Goal: Communication & Community: Share content

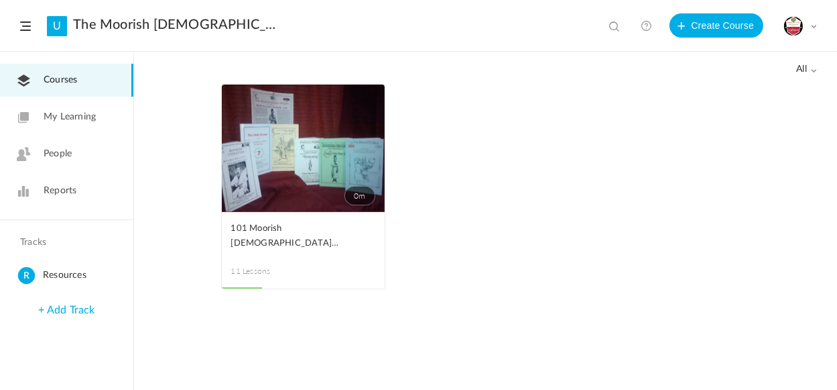
click at [815, 25] on span at bounding box center [814, 26] width 7 height 7
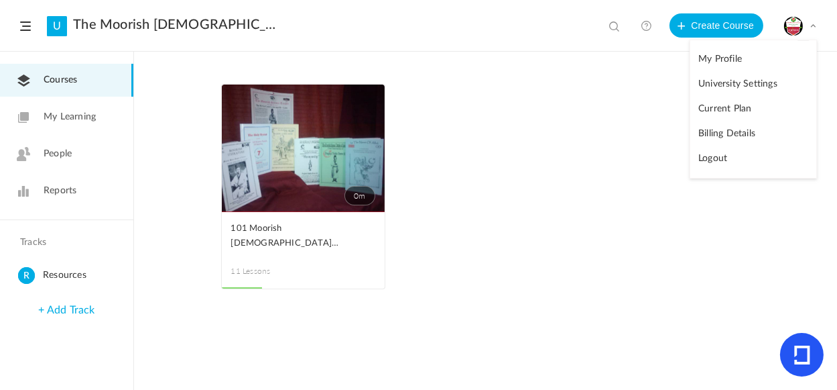
click at [727, 132] on link "Billing Details" at bounding box center [754, 133] width 126 height 25
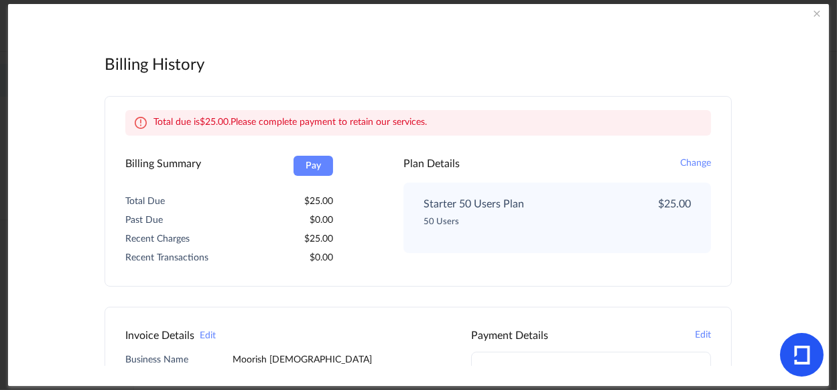
drag, startPoint x: 801, startPoint y: 127, endPoint x: 800, endPoint y: 137, distance: 9.5
click at [800, 137] on div "Billing History Admin Panel Total due is 25.00 . Please complete payment to ret…" at bounding box center [418, 194] width 821 height 381
click at [573, 160] on div "Plan Details Change" at bounding box center [558, 164] width 308 height 16
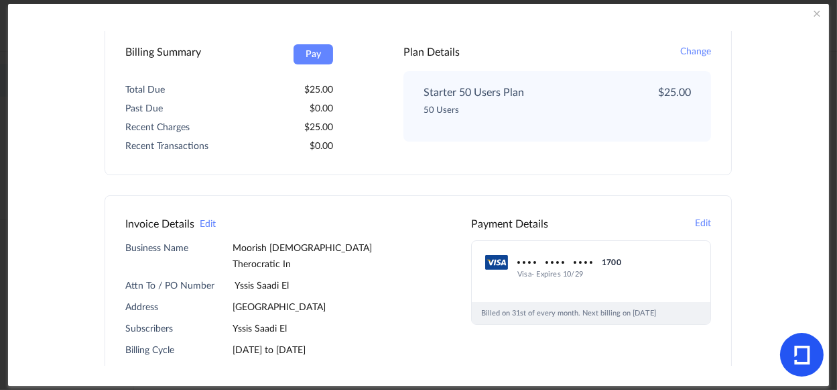
scroll to position [156, 0]
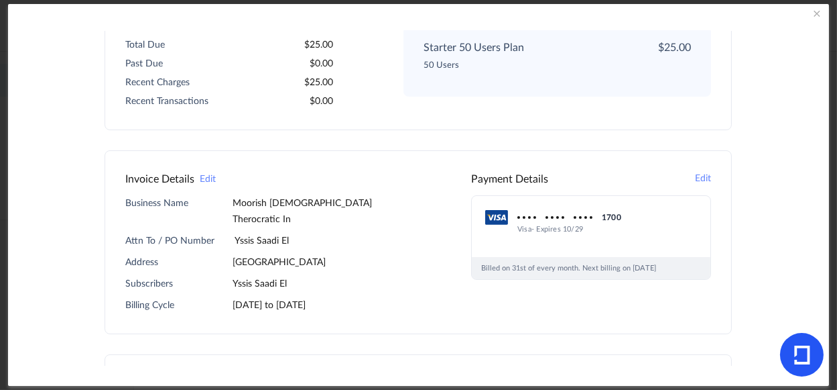
click at [699, 176] on button "Edit" at bounding box center [703, 179] width 16 height 16
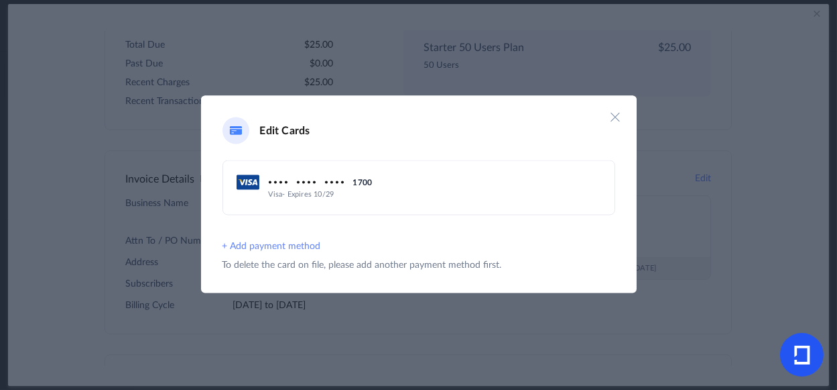
click at [278, 244] on button "+ Add payment method" at bounding box center [272, 247] width 99 height 16
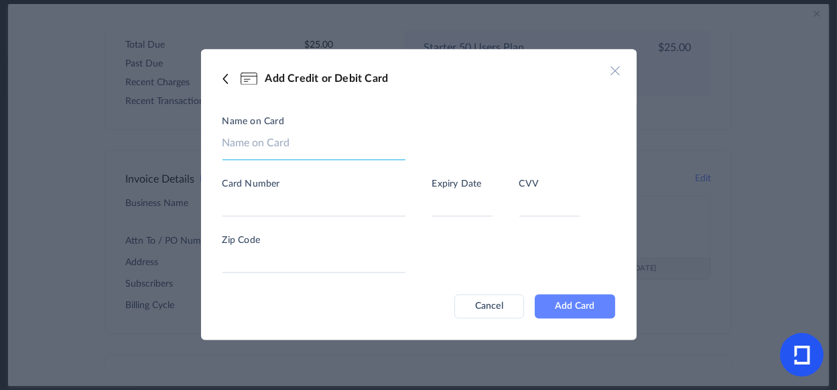
click at [276, 138] on input at bounding box center [314, 147] width 183 height 25
type input "Yssis El"
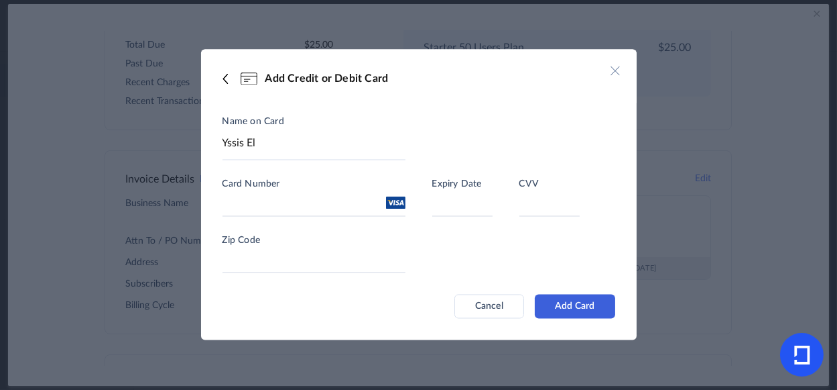
click at [565, 304] on button "Add Card" at bounding box center [575, 306] width 80 height 24
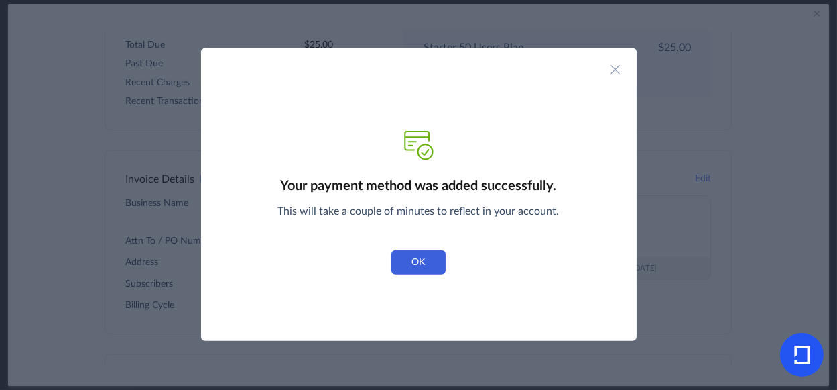
click at [412, 264] on button "OK" at bounding box center [419, 262] width 54 height 24
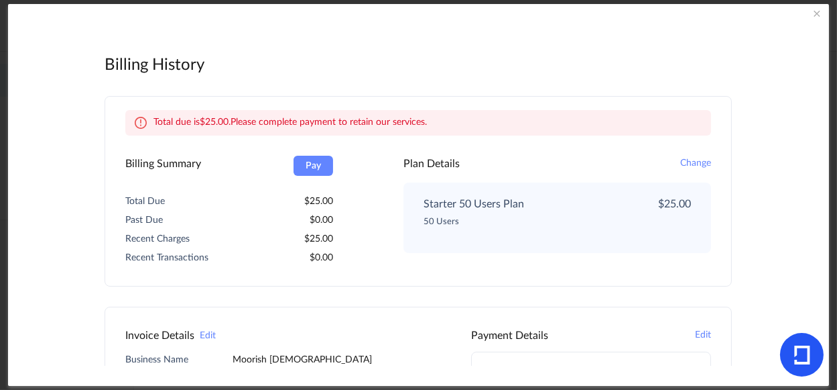
scroll to position [62, 0]
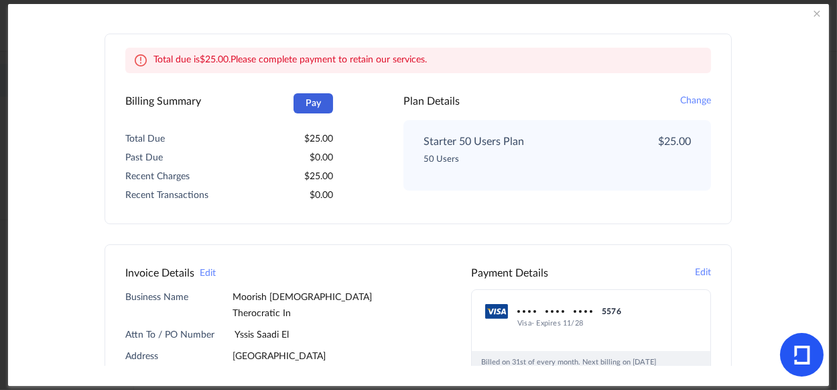
click at [311, 107] on button "Pay" at bounding box center [314, 103] width 40 height 20
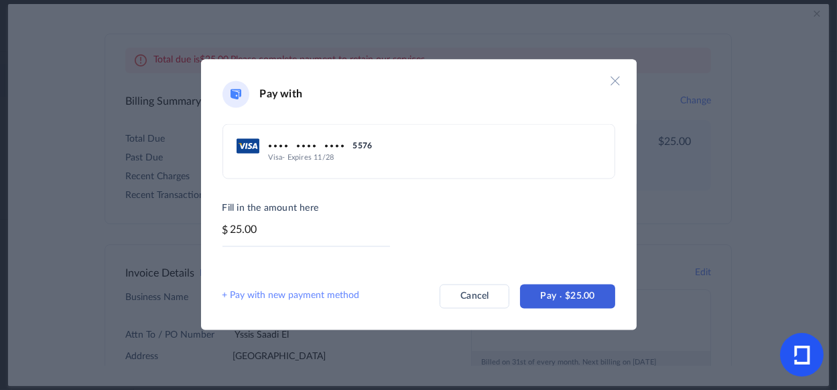
click at [560, 300] on span "Pay" at bounding box center [552, 295] width 25 height 9
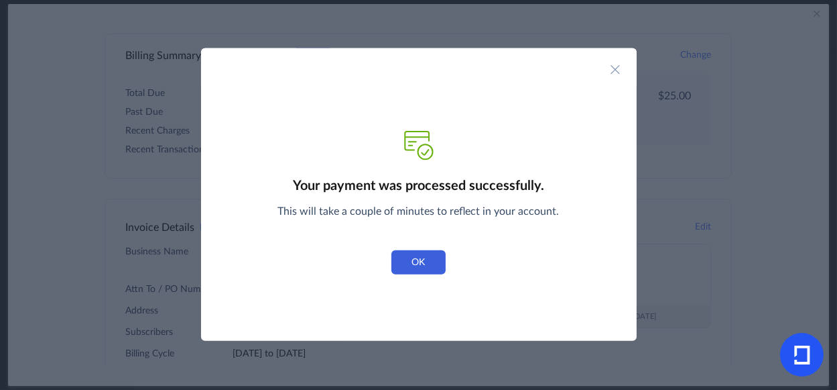
click at [420, 259] on button "OK" at bounding box center [419, 262] width 54 height 24
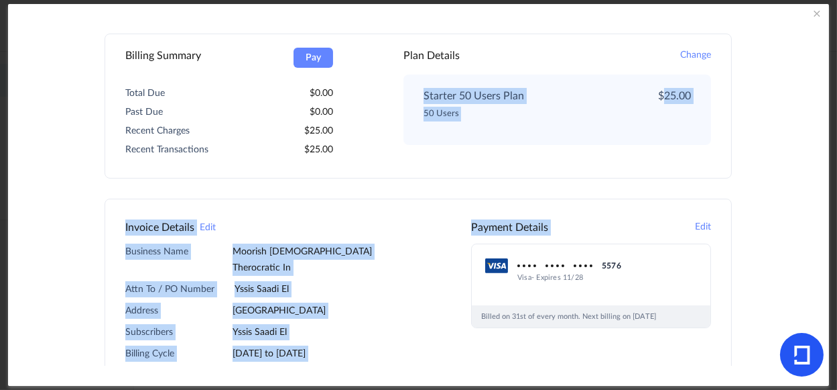
drag, startPoint x: 801, startPoint y: 192, endPoint x: 804, endPoint y: 33, distance: 158.9
click at [804, 34] on div "Billing History Admin Panel Billing Summary Pay Total Due 0.00 Past Due 0.00 Re…" at bounding box center [418, 194] width 821 height 381
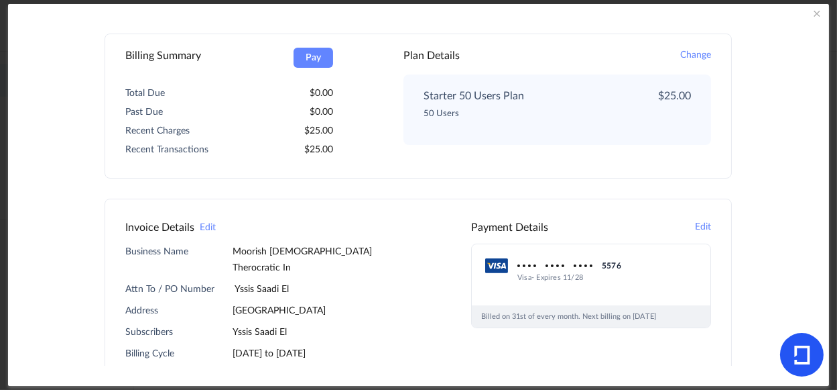
click at [820, 16] on span at bounding box center [817, 13] width 13 height 13
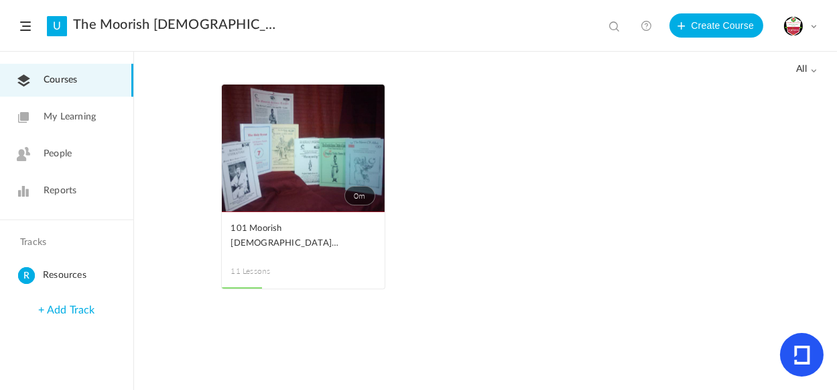
click at [300, 183] on link "0m" at bounding box center [303, 147] width 163 height 127
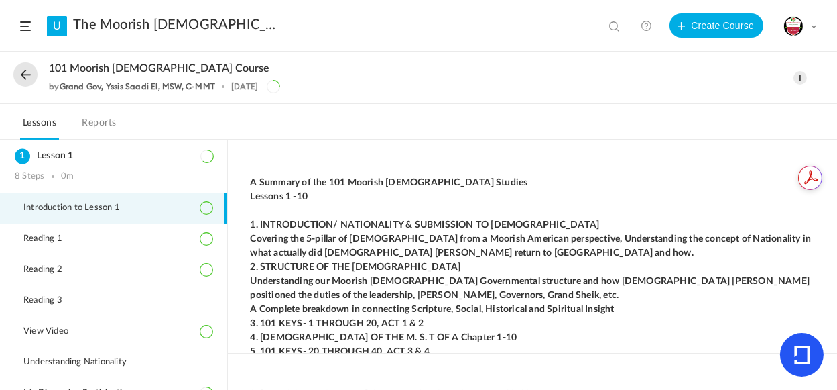
drag, startPoint x: 837, startPoint y: 168, endPoint x: 837, endPoint y: 207, distance: 38.9
click at [837, 207] on html "U The Moorish [DEMOGRAPHIC_DATA] Therocratic Institute. MITI View all No result…" at bounding box center [418, 195] width 837 height 390
click at [815, 26] on span at bounding box center [814, 26] width 7 height 7
click at [758, 84] on link "University Settings" at bounding box center [754, 84] width 126 height 25
click at [810, 23] on div "My Profile University Settings Current Plan Billing Details Logout" at bounding box center [801, 26] width 34 height 20
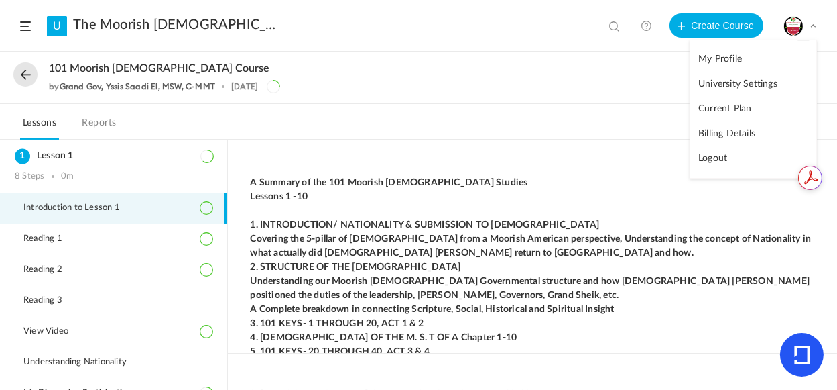
click at [22, 77] on button at bounding box center [25, 74] width 24 height 24
click at [24, 27] on span at bounding box center [25, 25] width 11 height 9
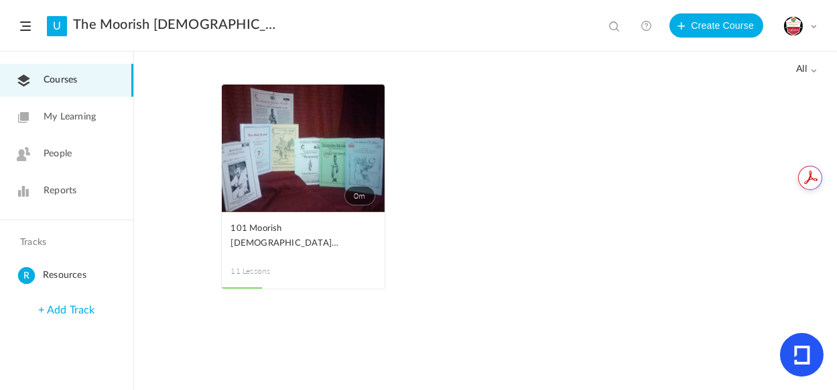
click at [54, 115] on span "My Learning" at bounding box center [70, 117] width 52 height 14
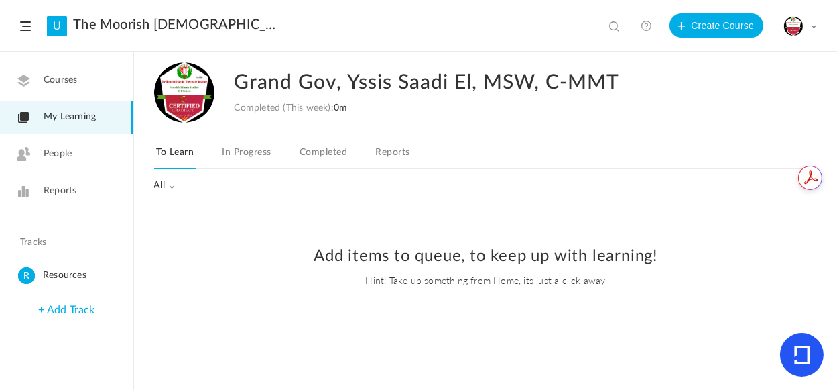
click at [61, 152] on span "People" at bounding box center [58, 154] width 28 height 14
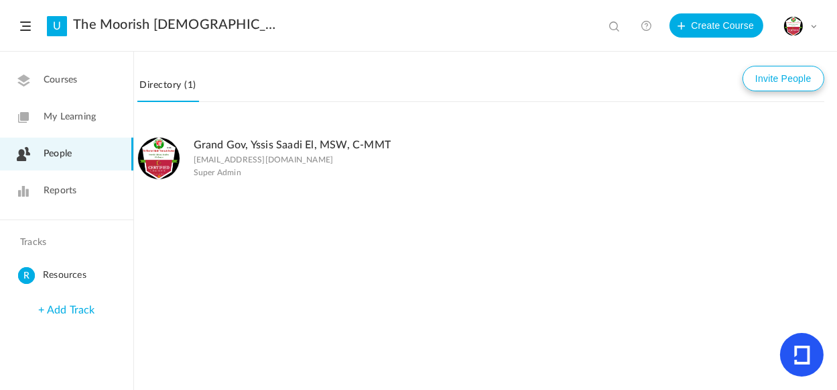
click at [806, 80] on button "Invite People" at bounding box center [784, 78] width 82 height 25
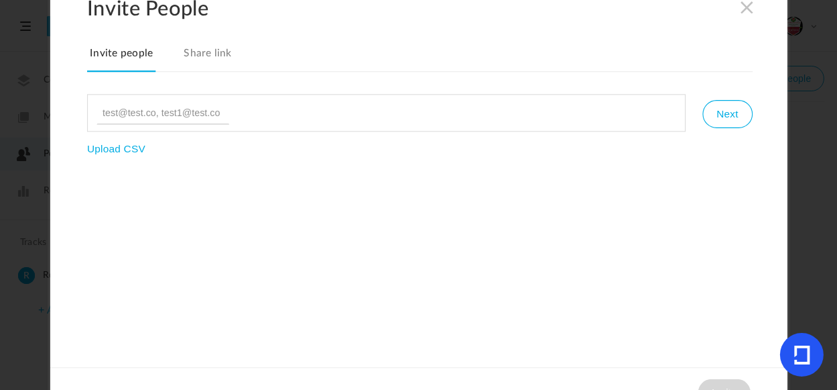
click at [220, 52] on link "Share link" at bounding box center [208, 58] width 54 height 28
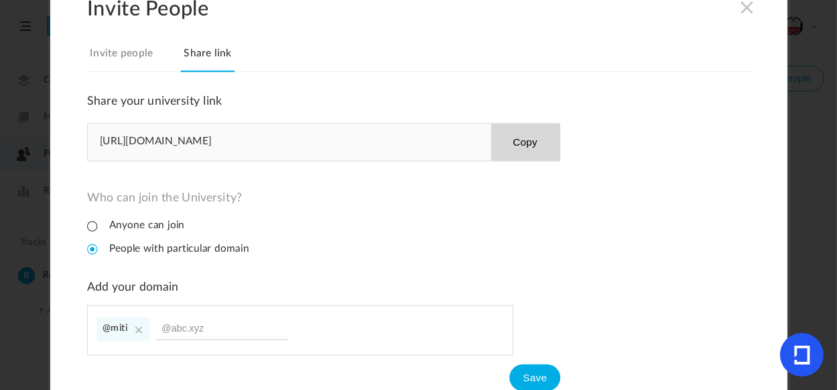
click at [518, 139] on button "Copy" at bounding box center [525, 141] width 69 height 37
click at [615, 250] on div "Share your university link [URL][DOMAIN_NAME] Copy Who can join the University?…" at bounding box center [420, 242] width 666 height 296
click at [121, 56] on link "Invite people" at bounding box center [121, 58] width 68 height 28
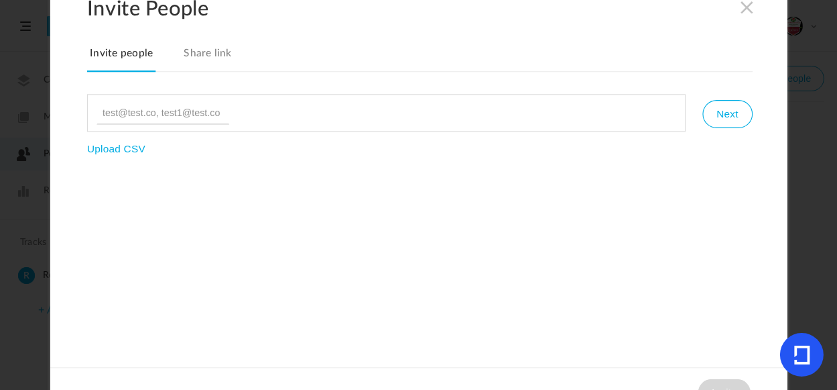
click at [208, 56] on link "Share link" at bounding box center [208, 58] width 54 height 28
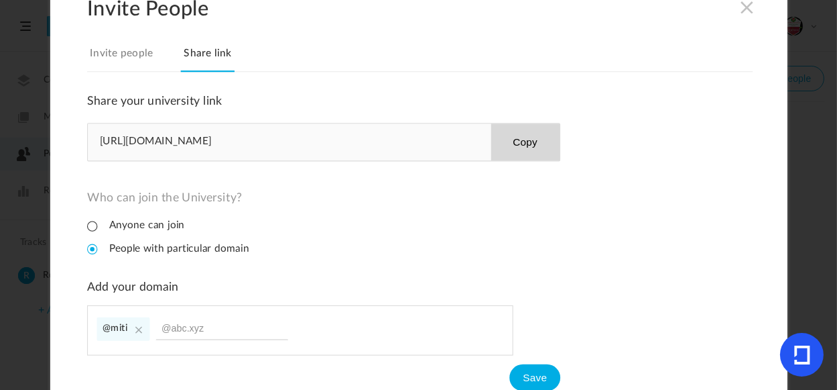
click at [91, 224] on li "Anyone can join" at bounding box center [135, 225] width 97 height 13
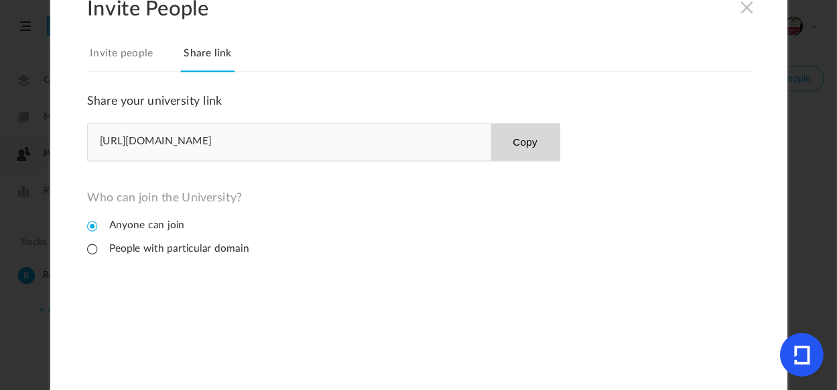
click at [91, 227] on li "Anyone can join" at bounding box center [135, 225] width 97 height 13
